Goal: Task Accomplishment & Management: Manage account settings

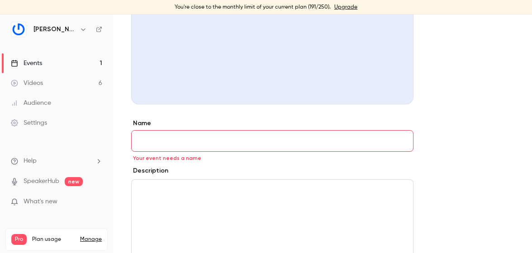
scroll to position [98, 0]
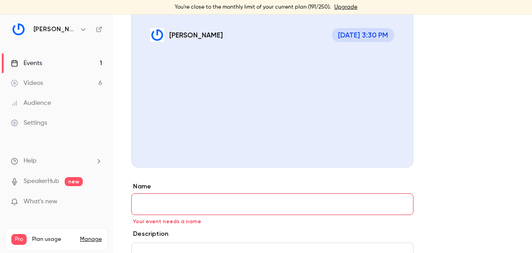
click at [82, 66] on link "Events 1" at bounding box center [56, 63] width 113 height 20
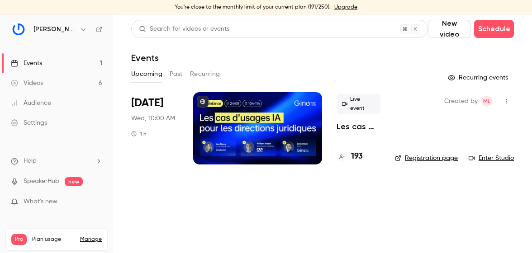
click at [258, 142] on div at bounding box center [257, 128] width 129 height 72
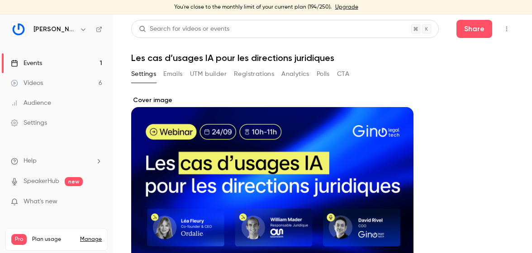
click at [248, 70] on button "Registrations" at bounding box center [254, 74] width 40 height 14
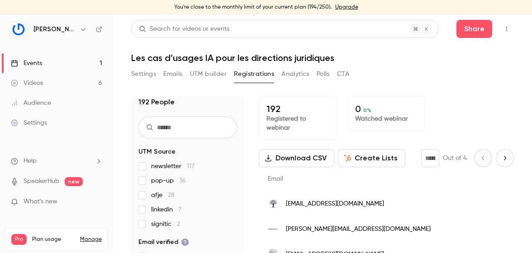
scroll to position [11, 0]
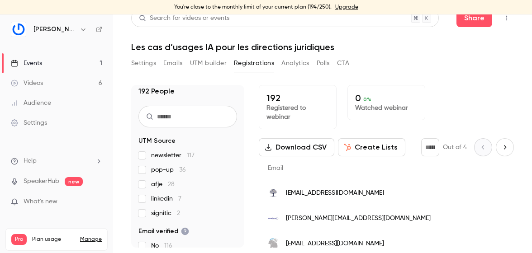
click at [150, 186] on label "afje 28" at bounding box center [187, 184] width 99 height 9
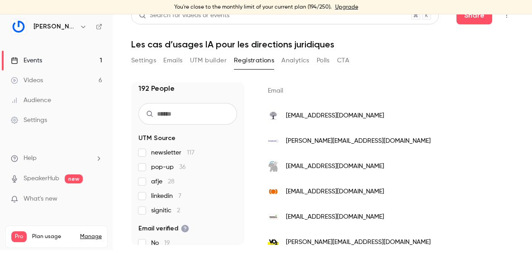
scroll to position [46, 0]
